Goal: Use online tool/utility: Utilize a website feature to perform a specific function

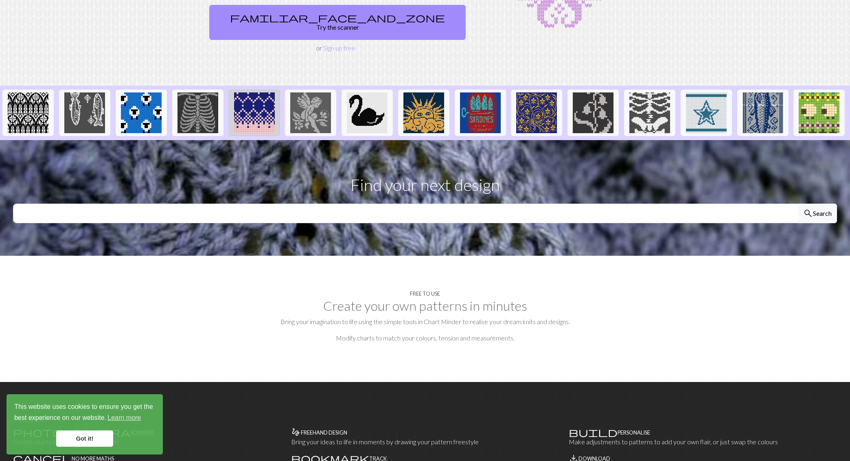
scroll to position [131, 0]
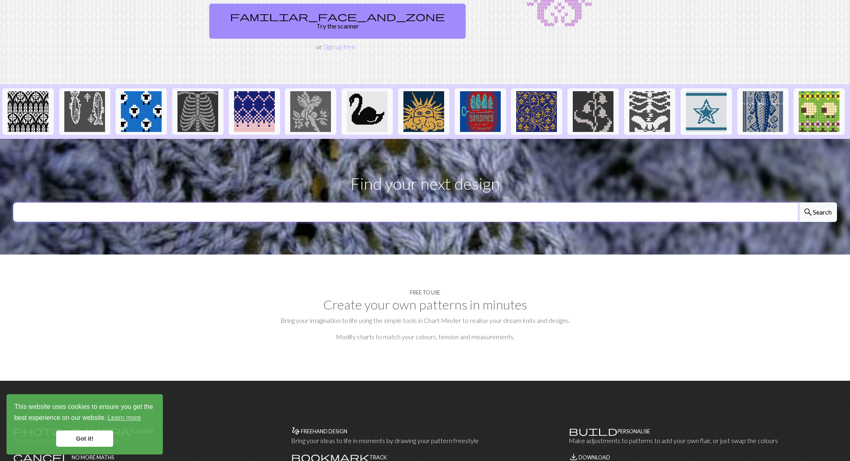
click at [310, 202] on input "text" at bounding box center [405, 212] width 785 height 20
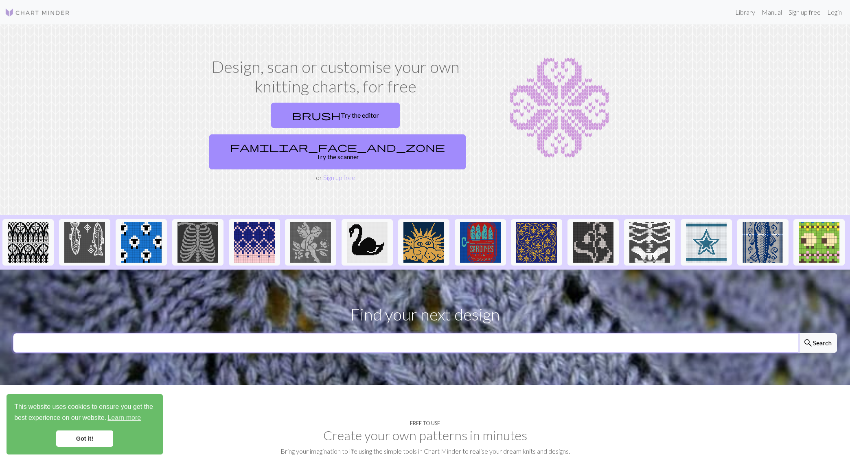
scroll to position [0, 0]
click at [288, 116] on link "brush Try the editor" at bounding box center [335, 115] width 129 height 25
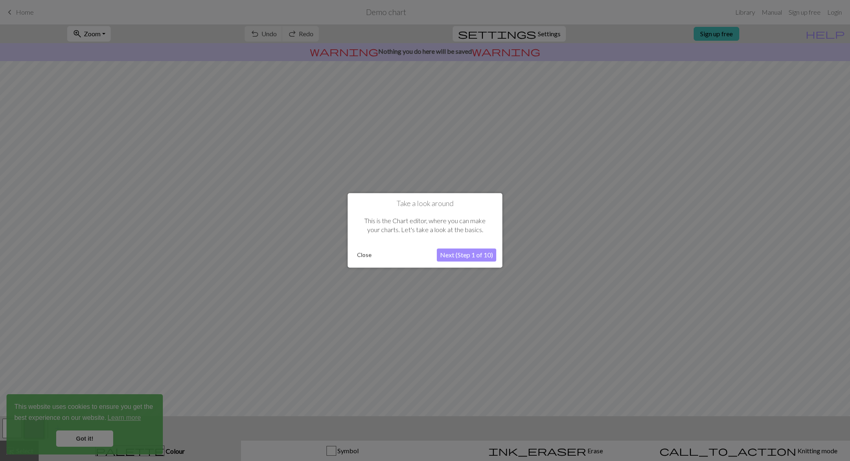
click at [454, 254] on button "Next (Step 1 of 10)" at bounding box center [466, 255] width 59 height 13
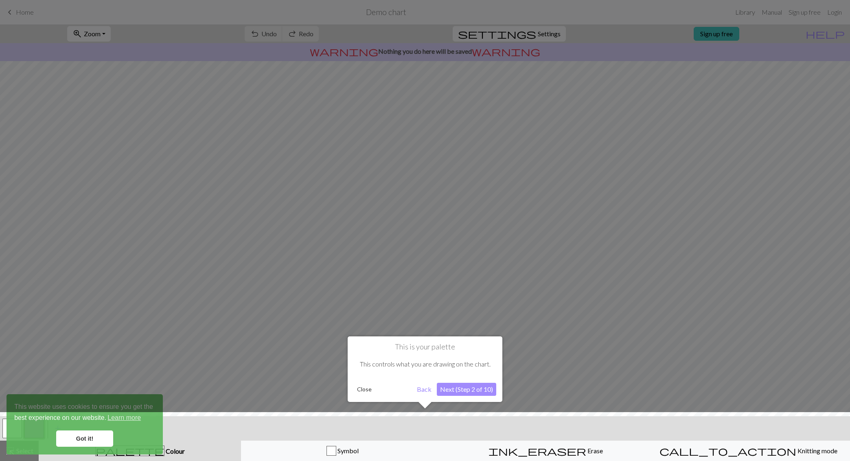
scroll to position [0, 0]
click at [461, 390] on button "Next (Step 2 of 10)" at bounding box center [466, 389] width 59 height 13
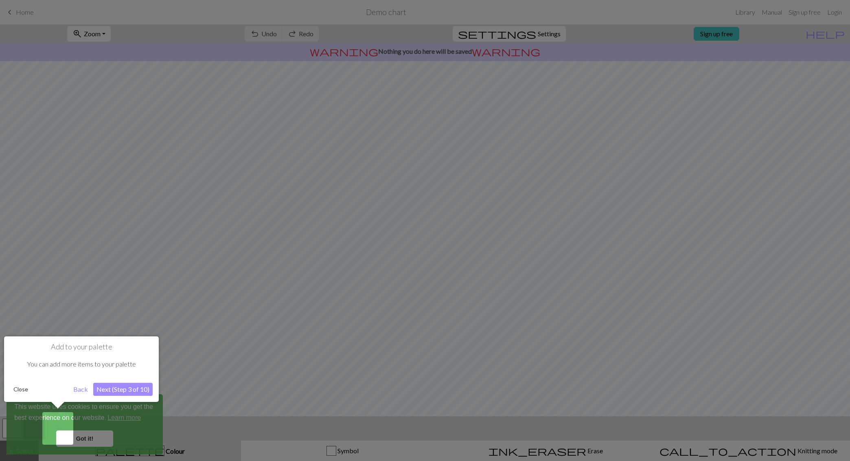
scroll to position [0, 0]
click at [121, 391] on button "Next (Step 3 of 10)" at bounding box center [122, 389] width 59 height 13
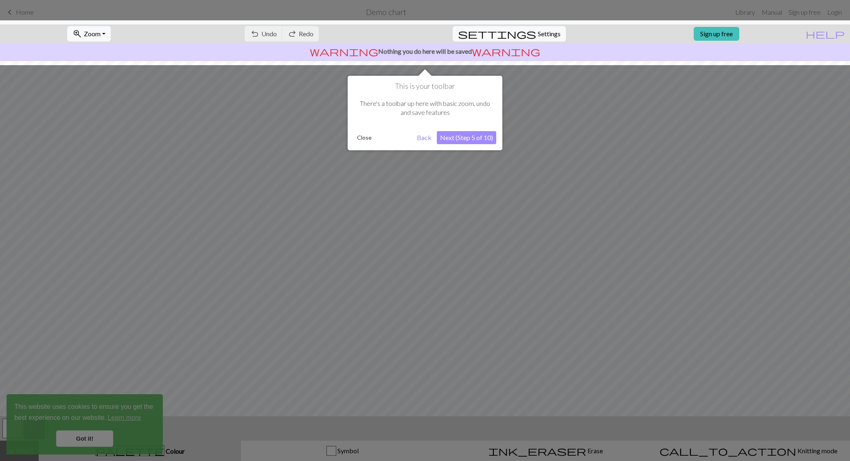
click at [461, 137] on button "Next (Step 5 of 10)" at bounding box center [466, 137] width 59 height 13
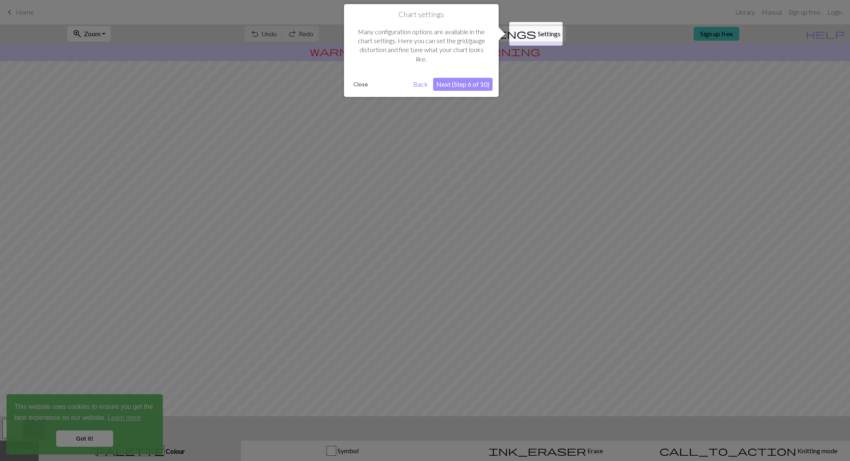
scroll to position [0, 0]
click at [467, 82] on button "Next (Step 6 of 10)" at bounding box center [462, 84] width 59 height 13
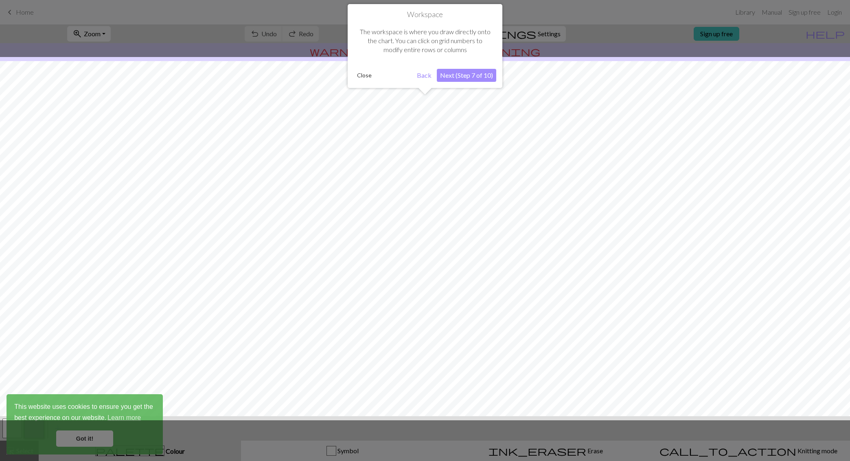
scroll to position [0, 0]
click at [472, 72] on button "Next (Step 7 of 10)" at bounding box center [466, 75] width 59 height 13
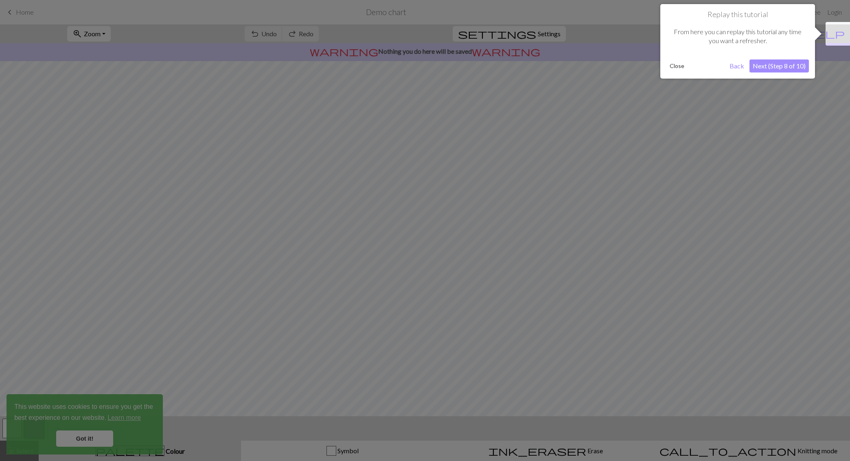
click at [764, 64] on button "Next (Step 8 of 10)" at bounding box center [779, 65] width 59 height 13
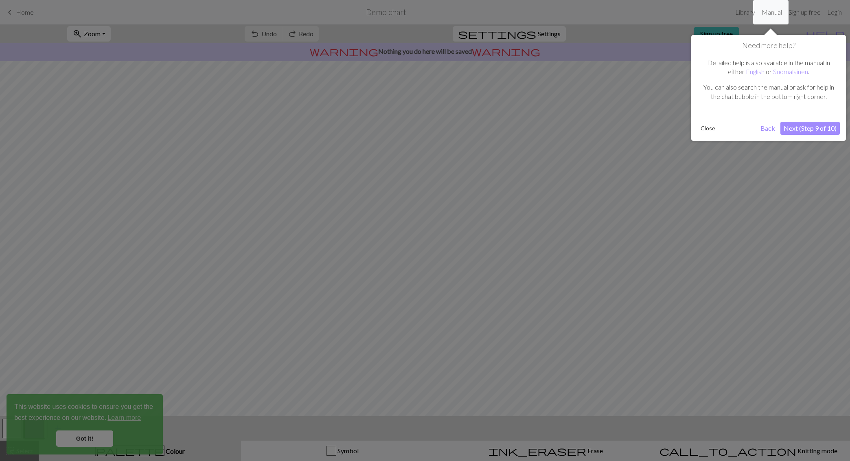
click at [803, 127] on button "Next (Step 9 of 10)" at bounding box center [810, 128] width 59 height 13
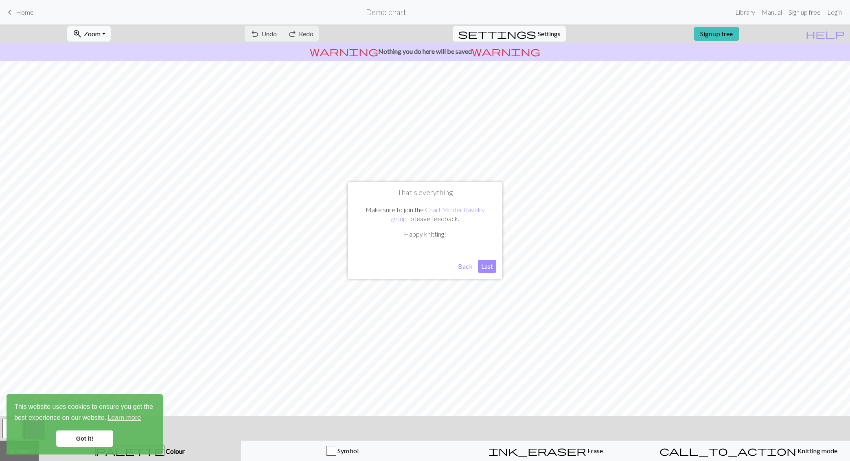
click at [488, 263] on button "Last" at bounding box center [487, 266] width 18 height 13
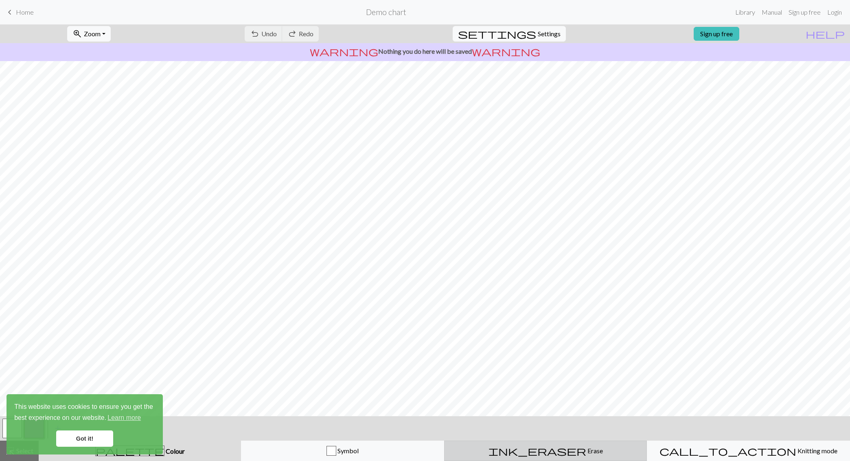
click at [541, 448] on span "ink_eraser" at bounding box center [538, 450] width 98 height 11
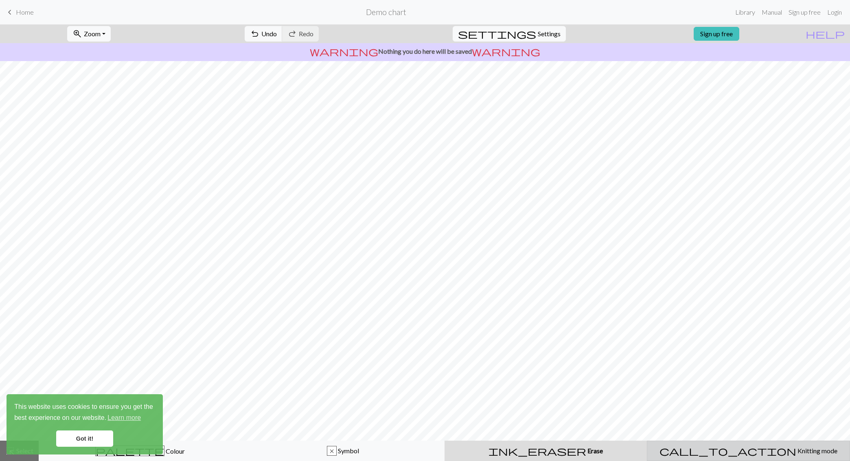
click at [796, 453] on span "Knitting mode" at bounding box center [816, 451] width 41 height 8
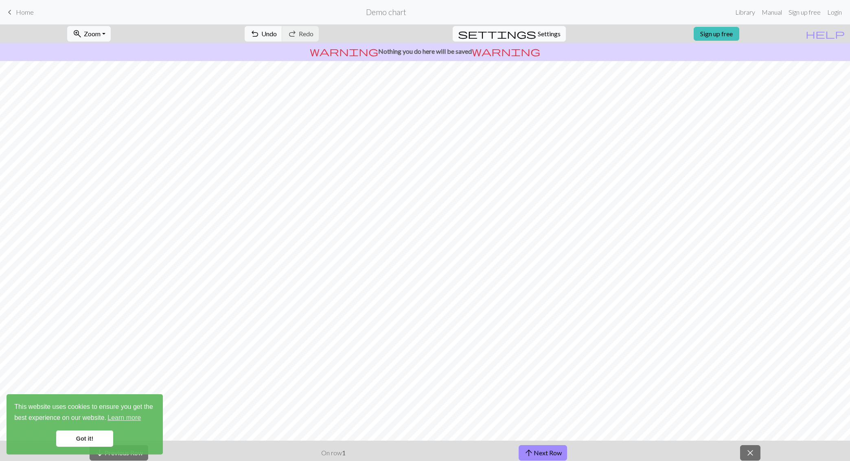
click at [539, 32] on span "Settings" at bounding box center [549, 34] width 23 height 10
select select "aran"
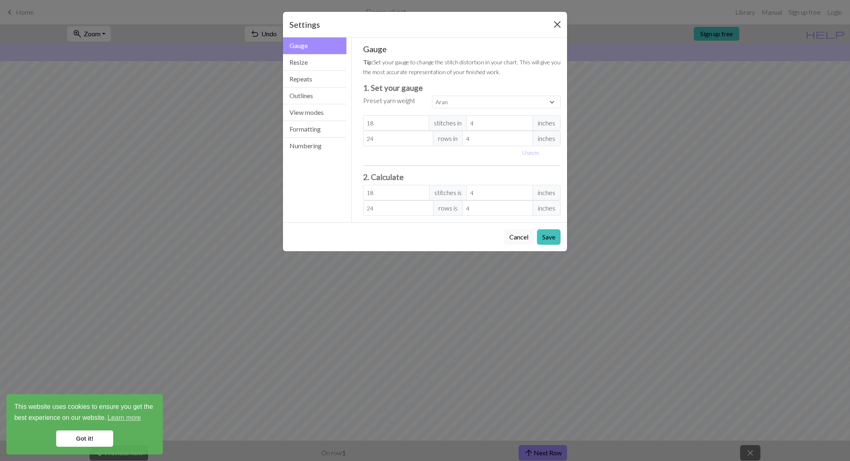
click at [557, 25] on button "Close" at bounding box center [557, 24] width 13 height 13
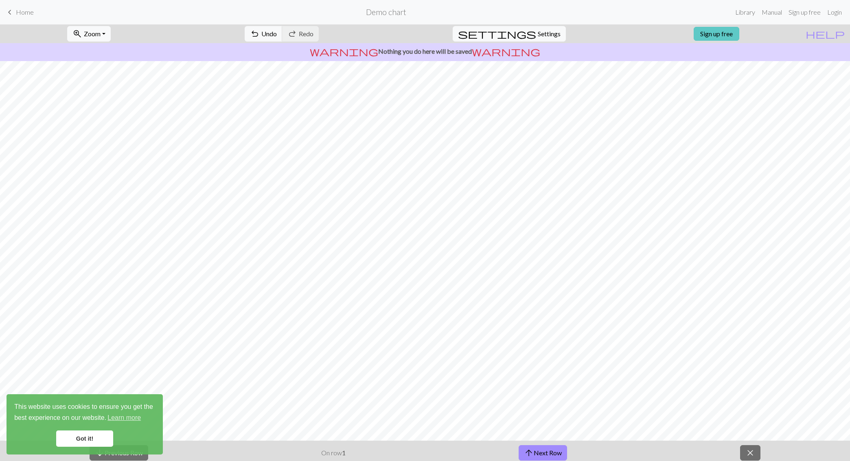
click at [730, 34] on link "Sign up free" at bounding box center [717, 34] width 46 height 14
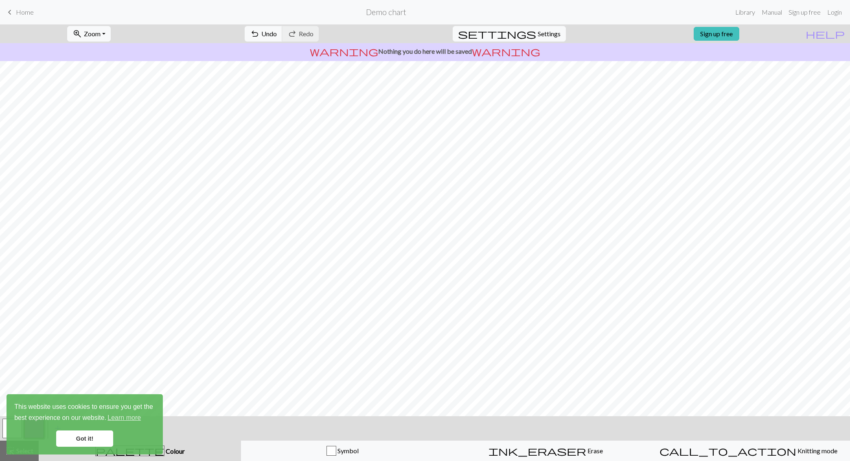
click at [86, 441] on link "Got it!" at bounding box center [84, 438] width 57 height 16
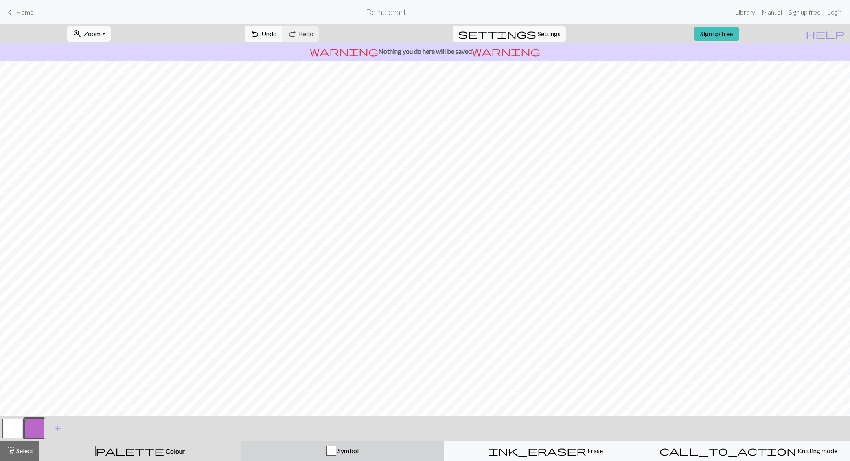
click at [331, 451] on div "button" at bounding box center [332, 451] width 10 height 10
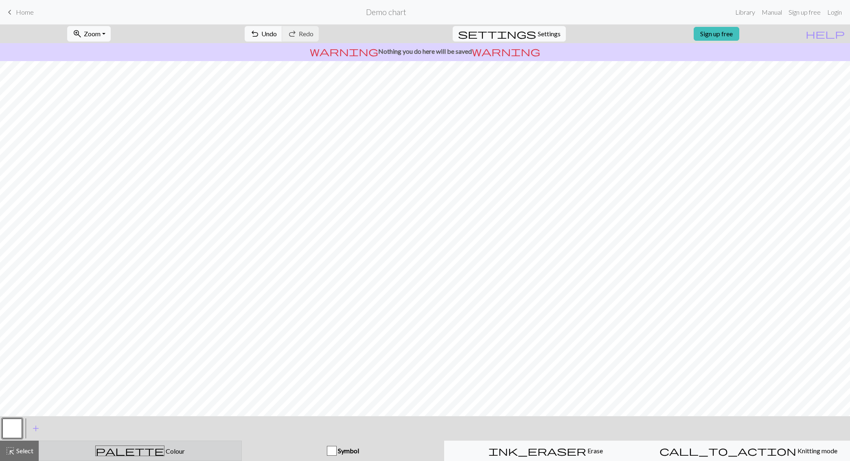
click at [132, 452] on span "palette" at bounding box center [130, 450] width 68 height 11
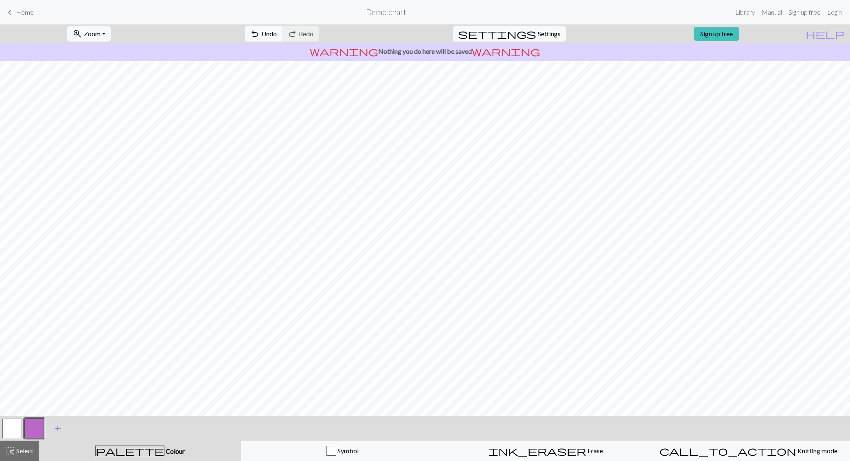
click at [55, 429] on span "add" at bounding box center [58, 428] width 10 height 11
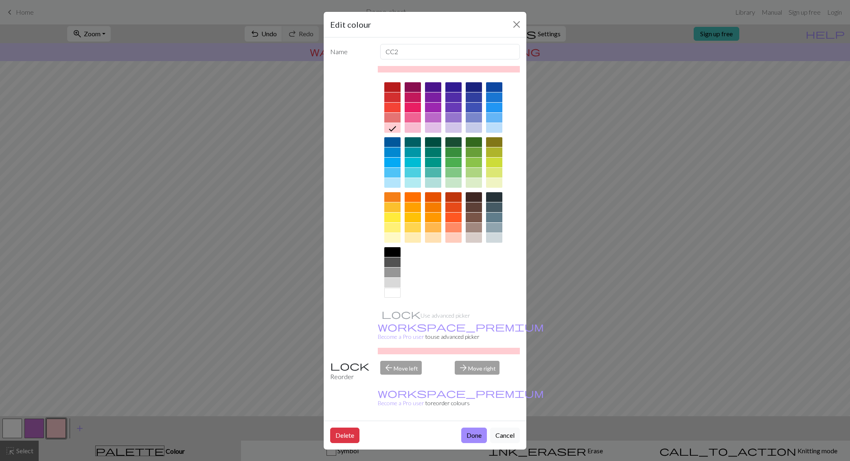
click at [473, 226] on div at bounding box center [474, 228] width 16 height 10
click at [476, 361] on div "arrow_forward Move right" at bounding box center [487, 371] width 75 height 21
click at [475, 428] on button "Done" at bounding box center [474, 435] width 26 height 15
